Goal: Information Seeking & Learning: Learn about a topic

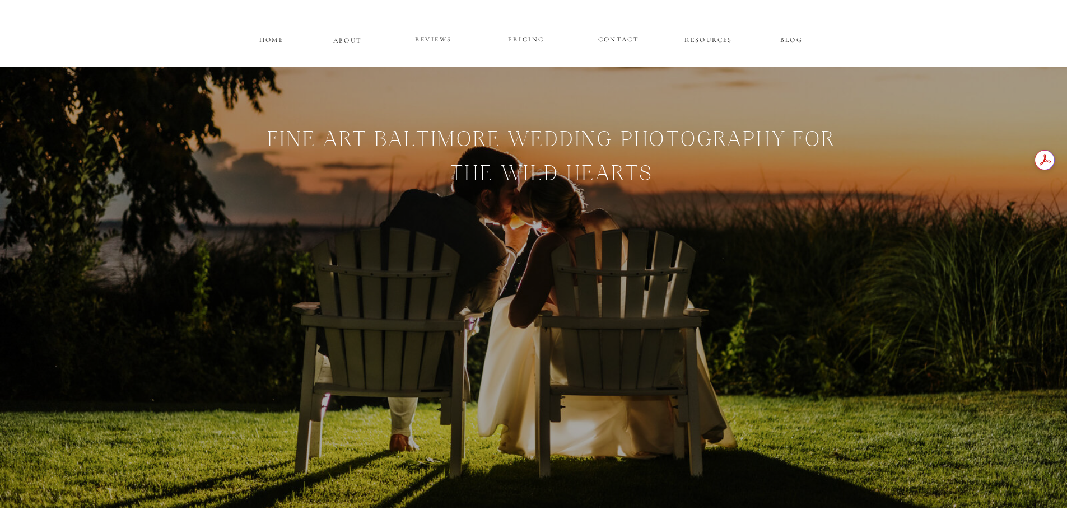
click at [530, 40] on p "PRICING" at bounding box center [526, 39] width 67 height 13
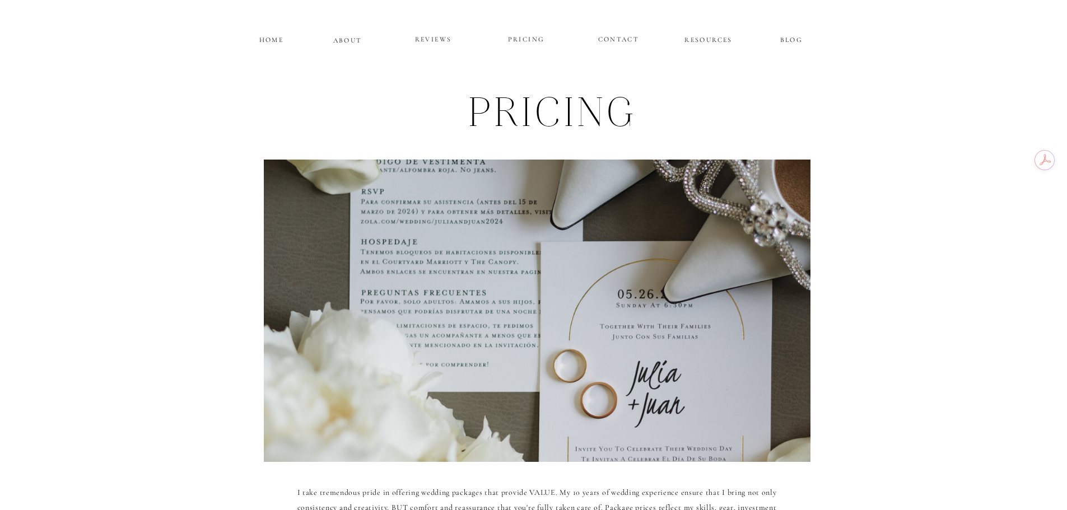
click at [272, 41] on p "HOME" at bounding box center [272, 39] width 28 height 10
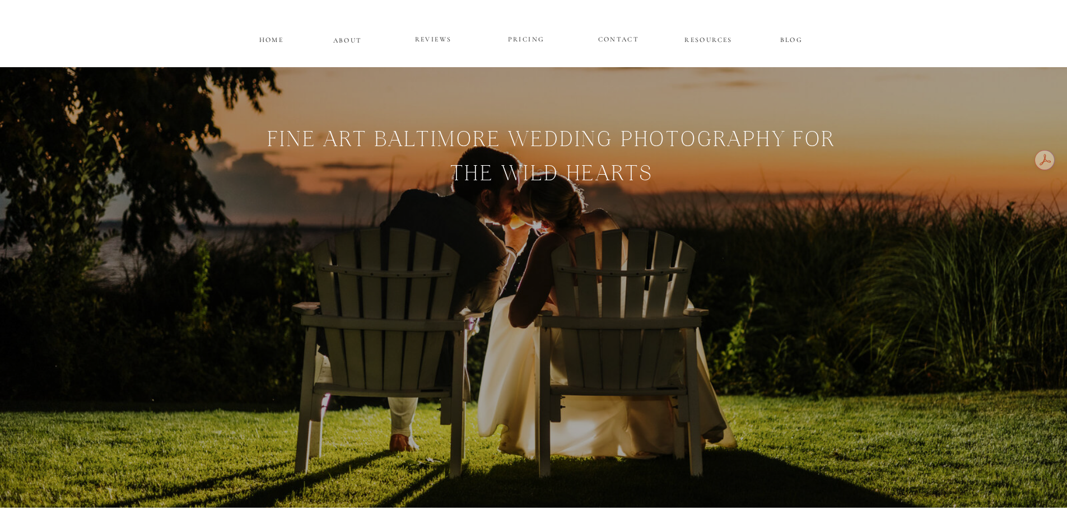
click at [537, 42] on p "PRICING" at bounding box center [526, 39] width 67 height 13
